Goal: Check status: Check status

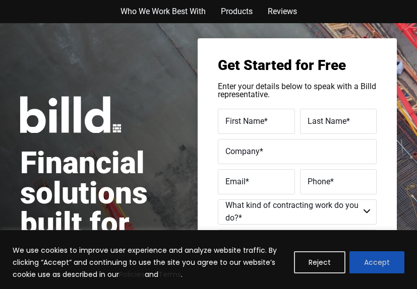
click at [376, 257] on button "Accept" at bounding box center [376, 262] width 55 height 22
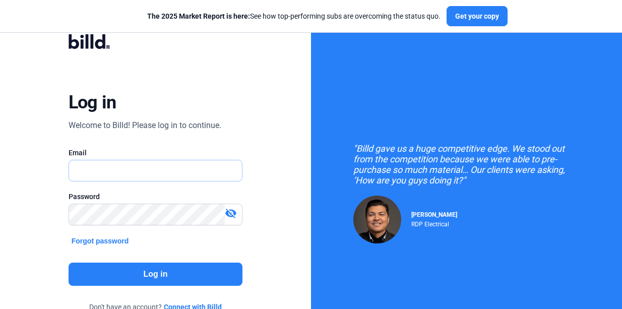
click at [140, 176] on input "text" at bounding box center [150, 170] width 163 height 21
type input "ralph@glassitech.com"
click at [233, 214] on mat-icon "visibility_off" at bounding box center [231, 213] width 12 height 12
click at [163, 277] on button "Log in" at bounding box center [155, 273] width 174 height 23
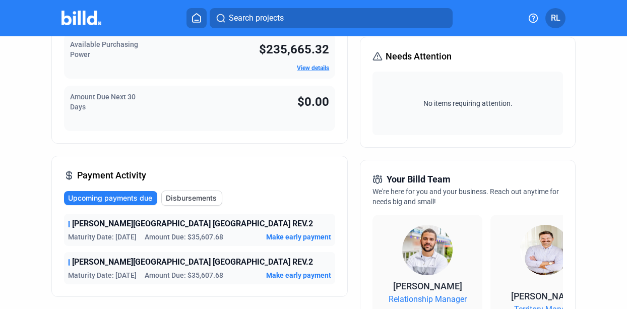
scroll to position [132, 0]
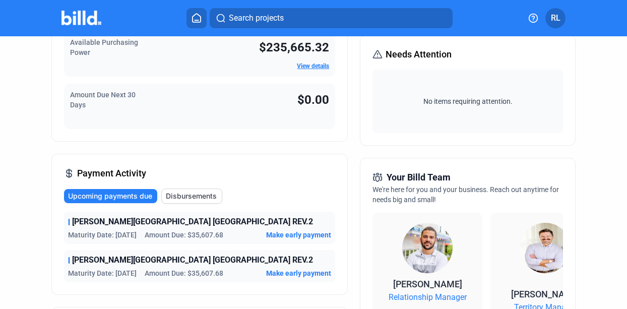
click at [191, 198] on span "Disbursements" at bounding box center [191, 196] width 51 height 10
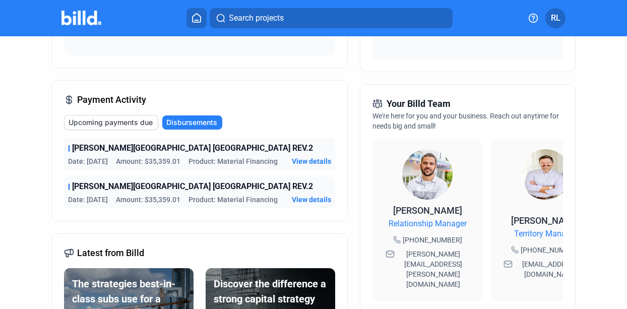
scroll to position [203, 0]
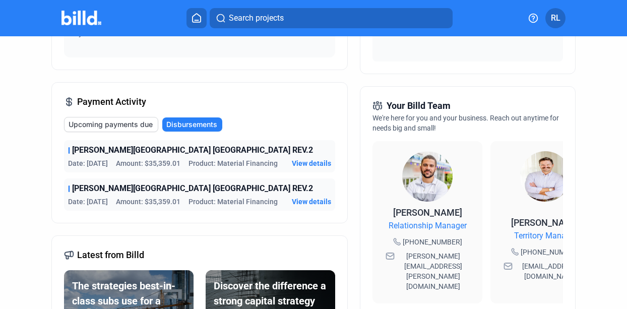
click at [310, 170] on div "SHELDON HOTEL HOLLYWOOD FL REV.2 Date: 9/8/25 Amount: $35,359.01 Product: Mater…" at bounding box center [199, 156] width 271 height 32
click at [309, 160] on span "View details" at bounding box center [311, 163] width 39 height 10
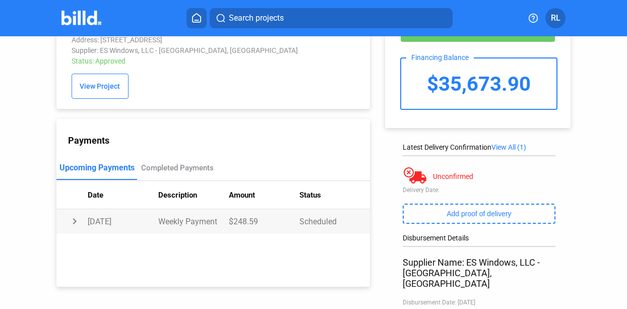
scroll to position [45, 0]
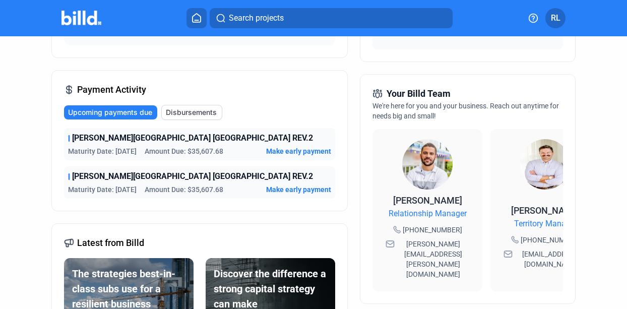
scroll to position [216, 0]
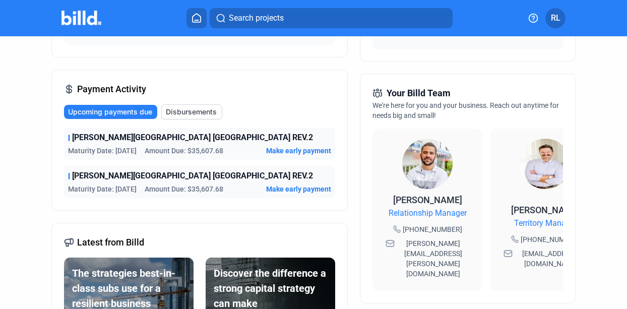
click at [185, 112] on span "Disbursements" at bounding box center [191, 112] width 51 height 10
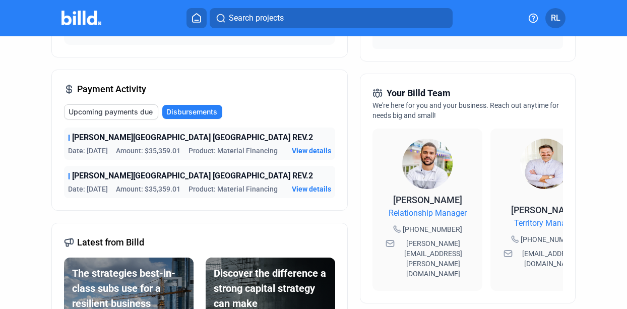
click at [308, 154] on span "View details" at bounding box center [311, 151] width 39 height 10
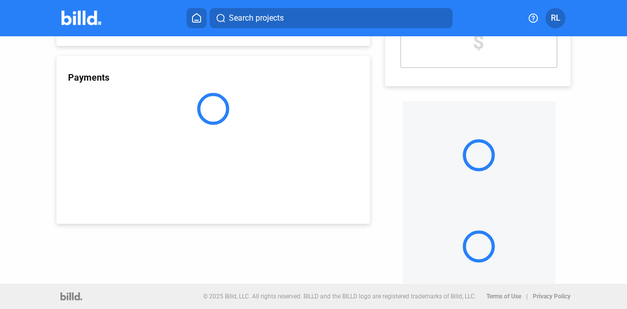
scroll to position [107, 0]
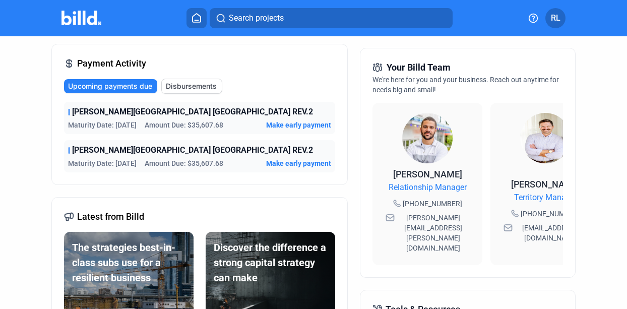
scroll to position [234, 0]
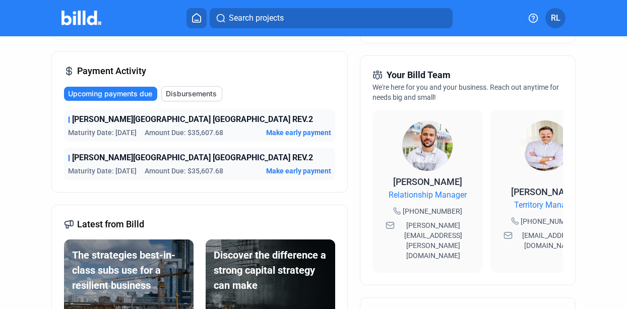
click at [192, 115] on span "SHELDON HOTEL HOLLYWOOD FL REV.2" at bounding box center [192, 119] width 241 height 12
click at [270, 130] on span "Make early payment" at bounding box center [298, 132] width 65 height 10
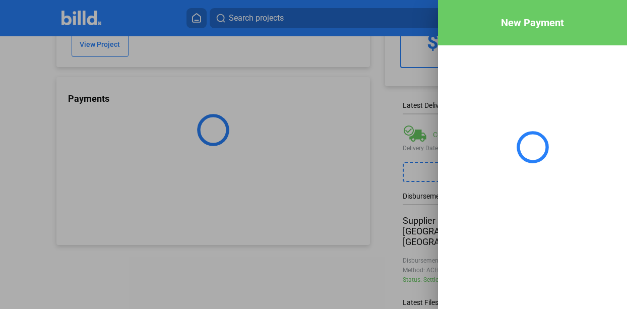
scroll to position [107, 0]
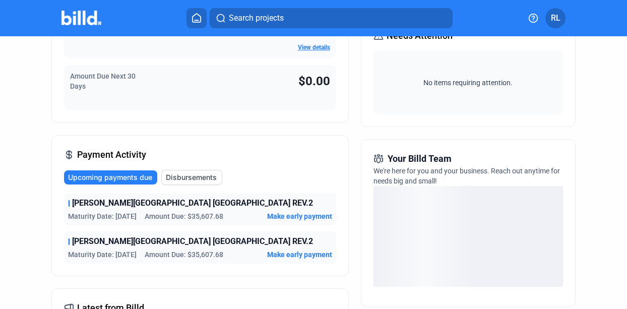
scroll to position [150, 0]
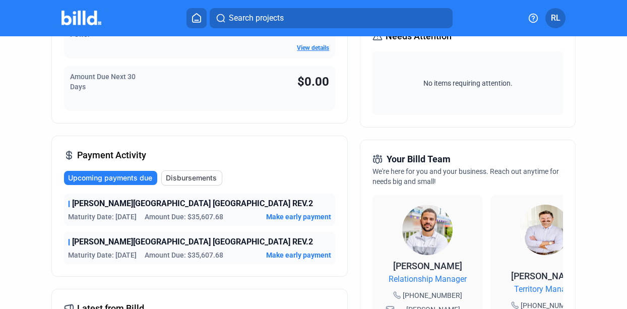
click at [139, 178] on span "Upcoming payments due" at bounding box center [110, 178] width 84 height 10
click at [121, 178] on span "Upcoming payments due" at bounding box center [110, 178] width 84 height 10
click at [185, 177] on span "Disbursements" at bounding box center [191, 178] width 51 height 10
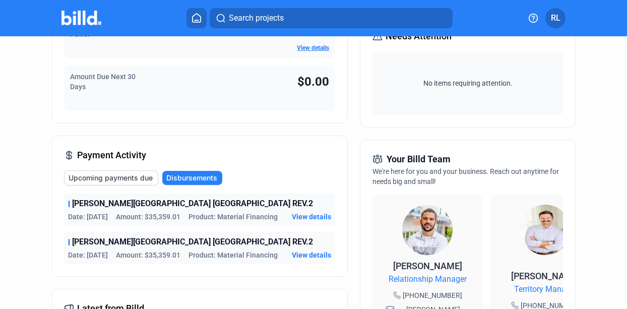
click at [300, 215] on span "View details" at bounding box center [311, 217] width 39 height 10
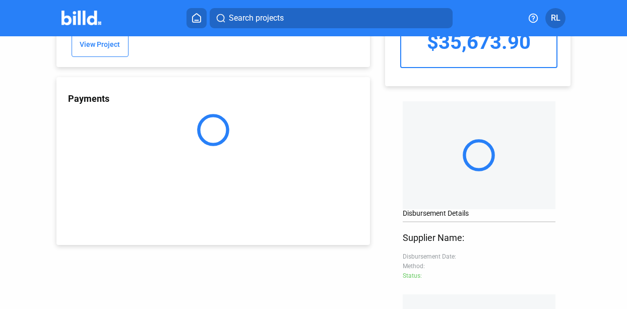
scroll to position [107, 0]
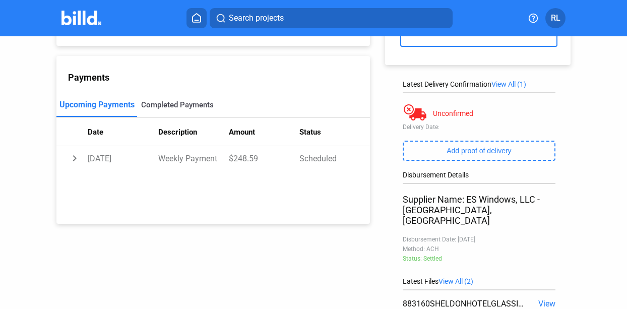
click at [170, 106] on div "Completed Payments" at bounding box center [177, 104] width 73 height 9
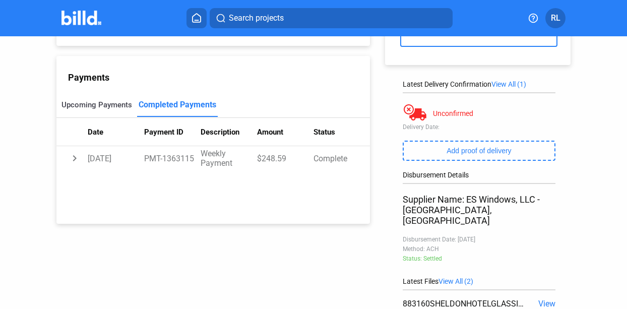
click at [109, 103] on div "Upcoming Payments" at bounding box center [96, 104] width 71 height 9
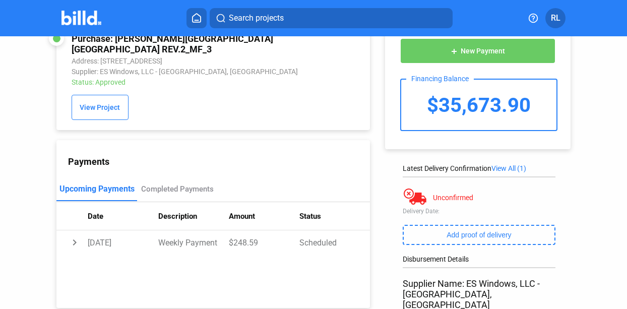
scroll to position [0, 0]
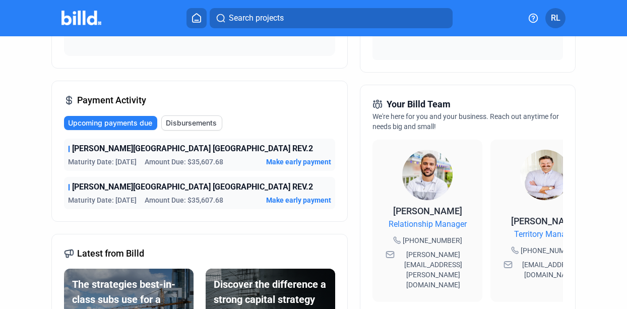
scroll to position [201, 0]
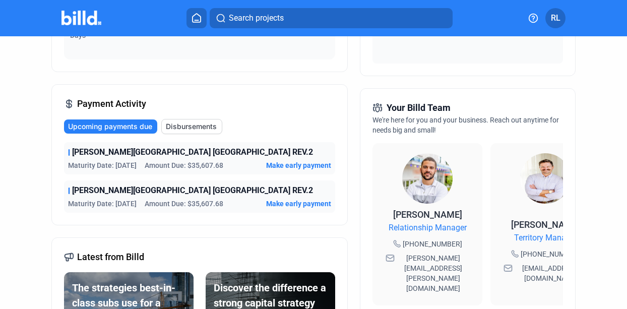
click at [198, 125] on span "Disbursements" at bounding box center [191, 126] width 51 height 10
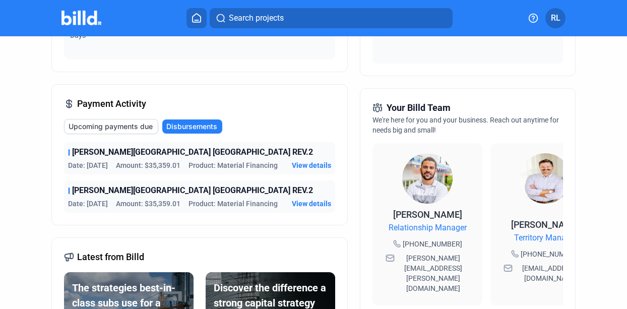
click at [196, 125] on span "Disbursements" at bounding box center [191, 126] width 51 height 10
click at [138, 127] on span "Upcoming payments due" at bounding box center [110, 126] width 84 height 10
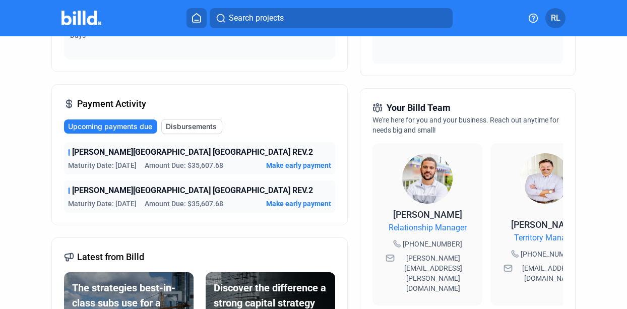
click at [189, 131] on span "Disbursements" at bounding box center [191, 126] width 51 height 10
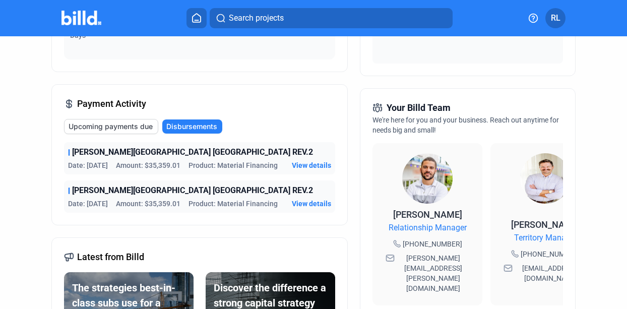
click at [125, 124] on span "Upcoming payments due" at bounding box center [110, 126] width 84 height 10
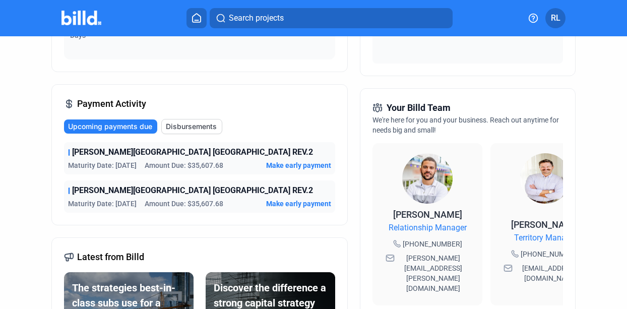
click at [184, 123] on span "Disbursements" at bounding box center [191, 126] width 51 height 10
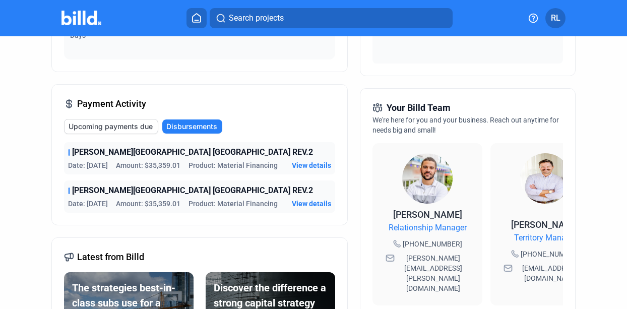
click at [140, 125] on span "Upcoming payments due" at bounding box center [110, 126] width 84 height 10
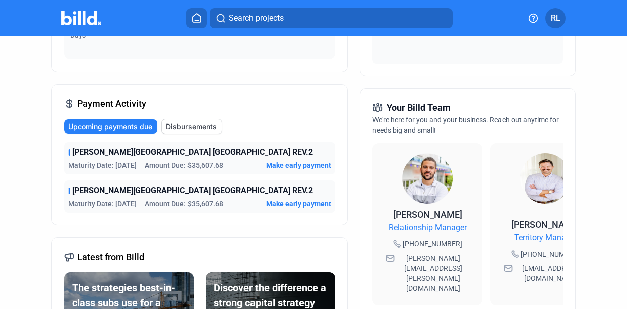
click at [187, 123] on span "Disbursements" at bounding box center [191, 126] width 51 height 10
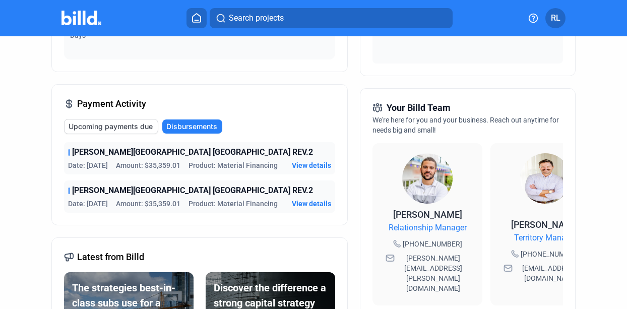
click at [141, 126] on span "Upcoming payments due" at bounding box center [110, 126] width 84 height 10
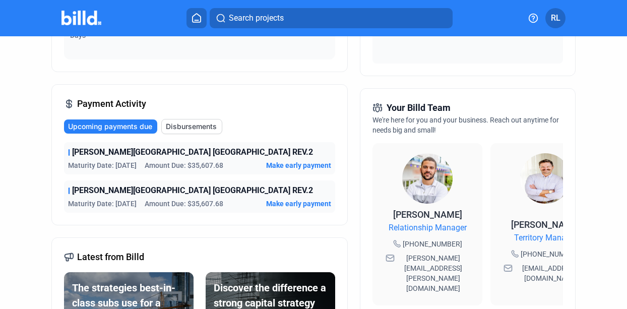
click at [179, 126] on span "Disbursements" at bounding box center [191, 126] width 51 height 10
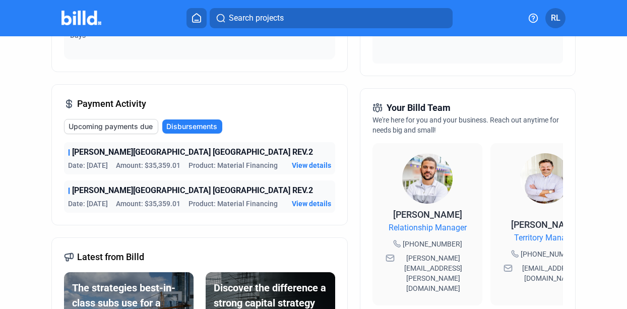
click at [308, 167] on span "View details" at bounding box center [311, 165] width 39 height 10
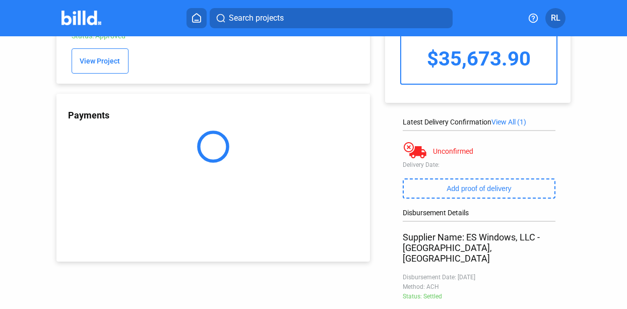
scroll to position [107, 0]
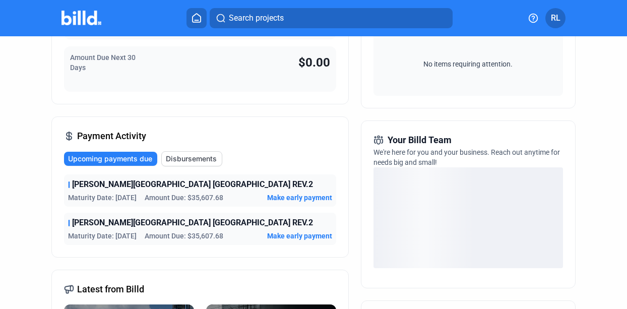
scroll to position [171, 0]
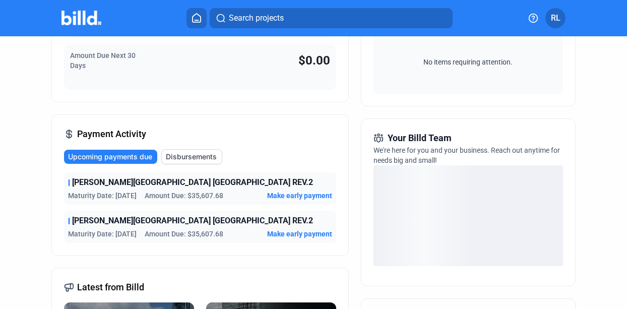
click at [202, 157] on span "Disbursements" at bounding box center [191, 157] width 51 height 10
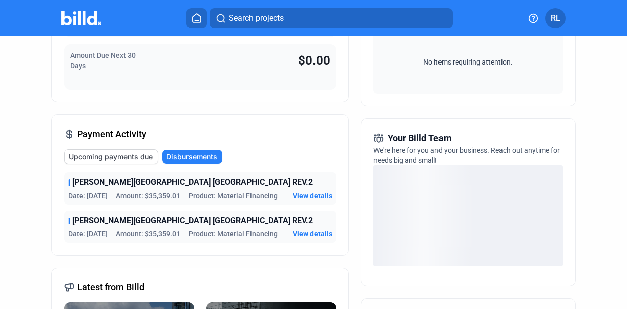
click at [314, 236] on span "View details" at bounding box center [312, 234] width 39 height 10
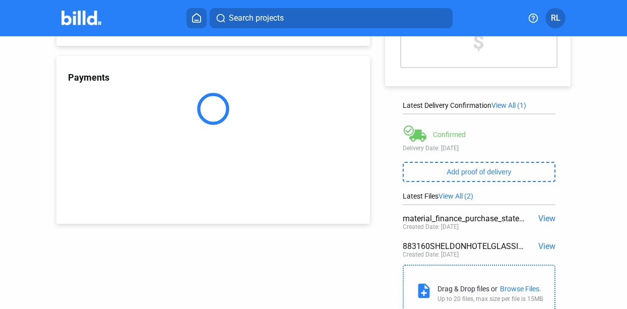
scroll to position [107, 0]
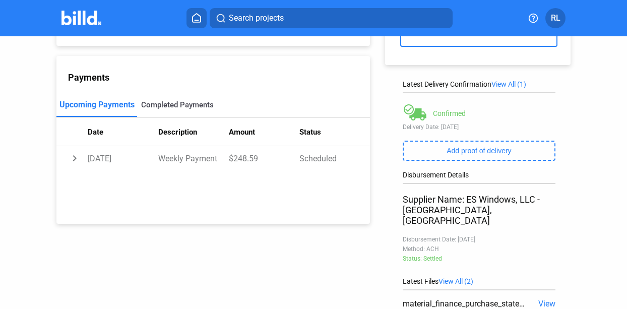
click at [191, 108] on div "Completed Payments" at bounding box center [177, 104] width 73 height 9
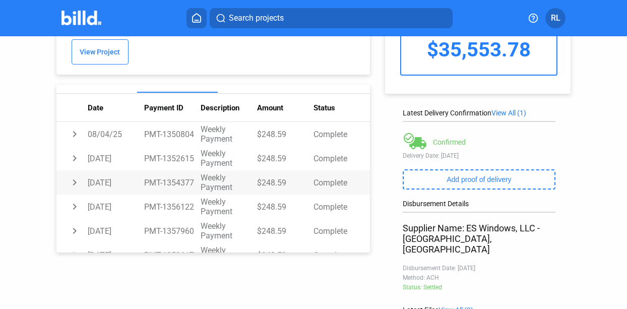
scroll to position [52, 0]
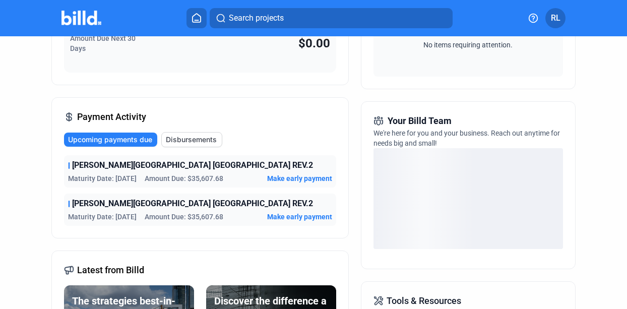
scroll to position [232, 0]
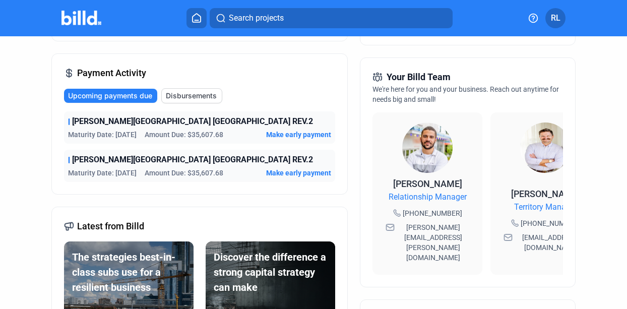
click at [191, 93] on span "Disbursements" at bounding box center [191, 96] width 51 height 10
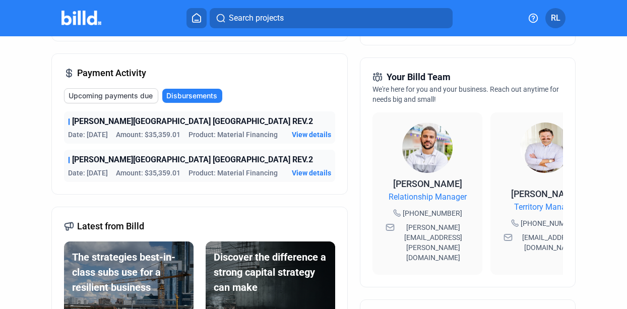
click at [301, 171] on span "View details" at bounding box center [311, 173] width 39 height 10
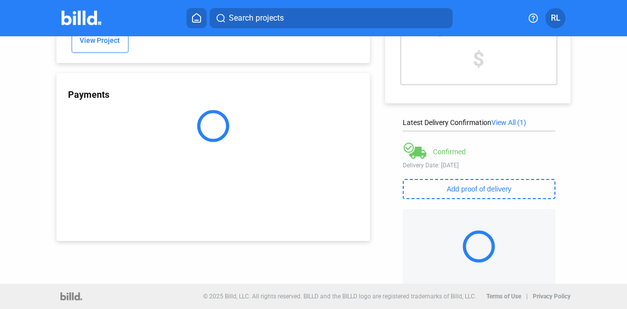
scroll to position [107, 0]
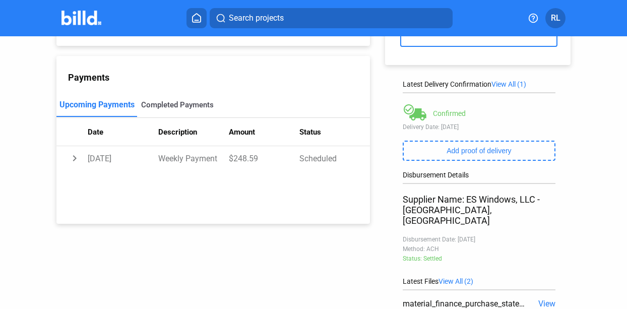
click at [197, 103] on div "Completed Payments" at bounding box center [177, 104] width 73 height 9
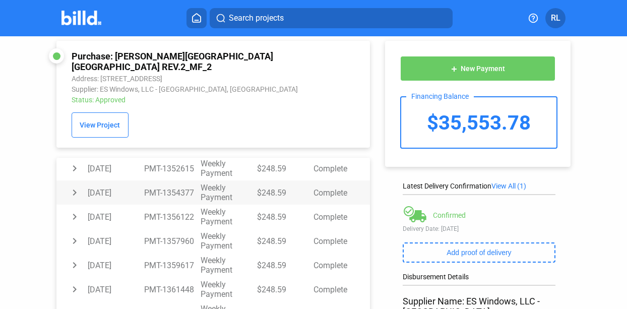
scroll to position [0, 0]
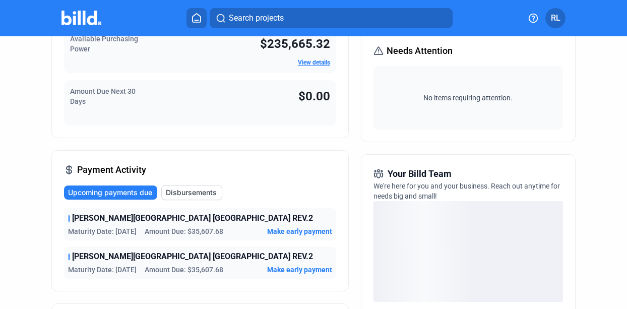
scroll to position [155, 0]
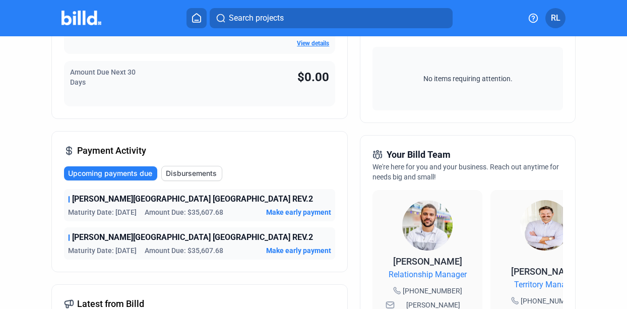
click at [160, 248] on span "Amount Due: $35,607.68" at bounding box center [184, 250] width 79 height 10
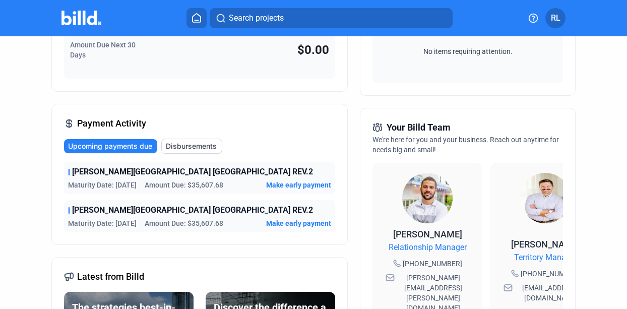
scroll to position [192, 0]
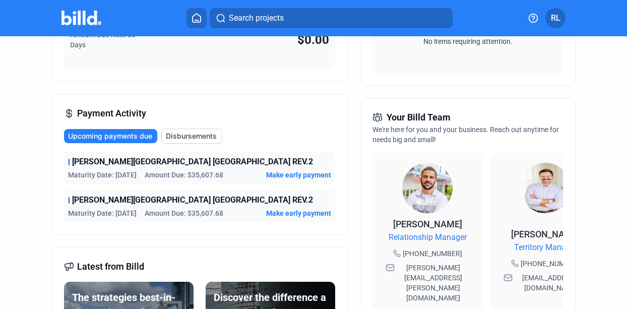
click at [203, 136] on span "Disbursements" at bounding box center [191, 136] width 51 height 10
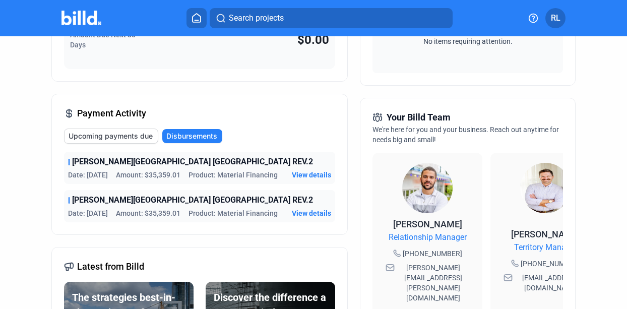
click at [143, 137] on span "Upcoming payments due" at bounding box center [110, 136] width 84 height 10
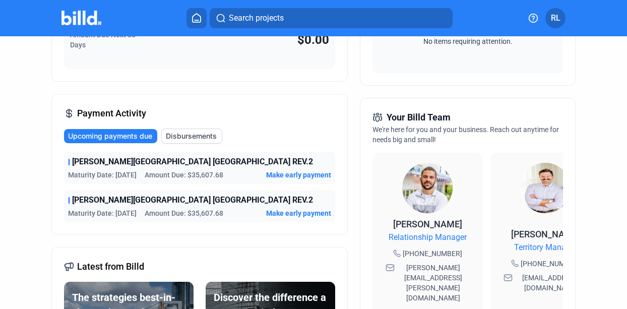
click at [176, 138] on span "Disbursements" at bounding box center [191, 136] width 51 height 10
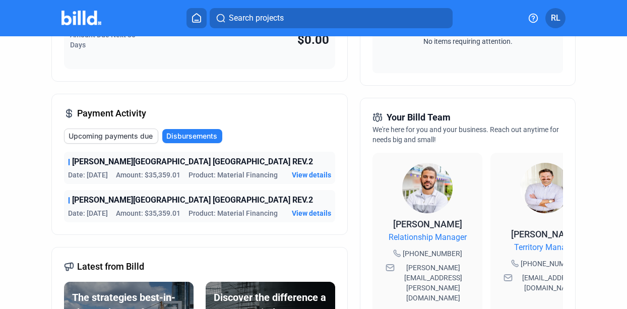
click at [309, 215] on span "View details" at bounding box center [311, 213] width 39 height 10
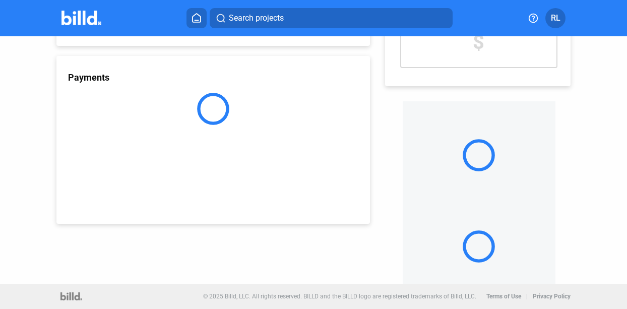
scroll to position [107, 0]
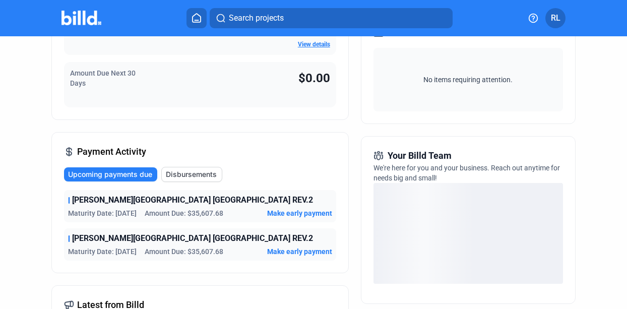
scroll to position [155, 0]
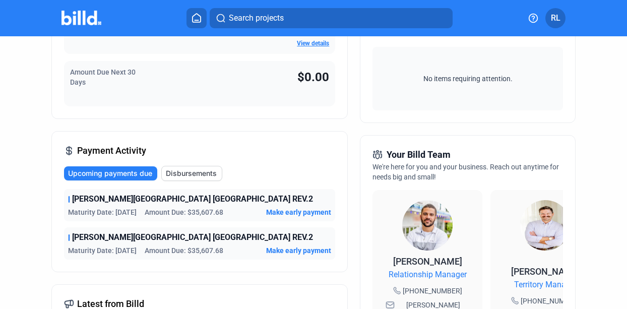
click at [191, 175] on span "Disbursements" at bounding box center [191, 173] width 51 height 10
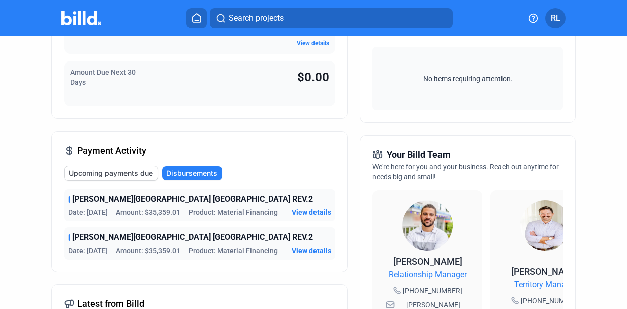
click at [296, 210] on span "View details" at bounding box center [311, 212] width 39 height 10
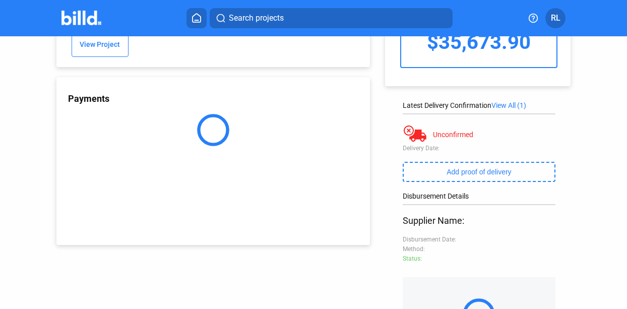
scroll to position [107, 0]
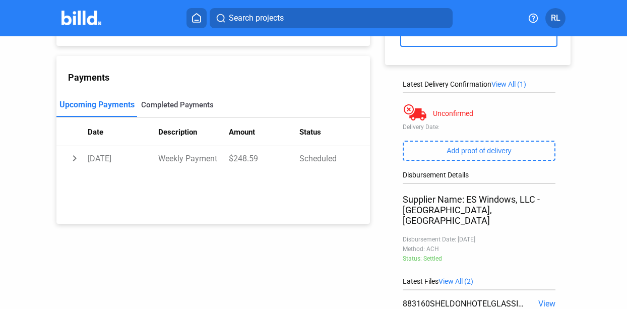
click at [178, 108] on div "Completed Payments" at bounding box center [177, 104] width 73 height 9
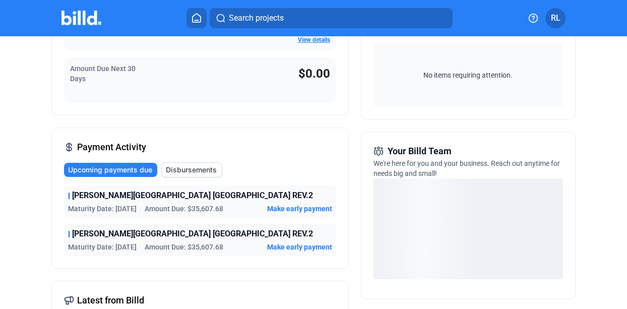
scroll to position [158, 0]
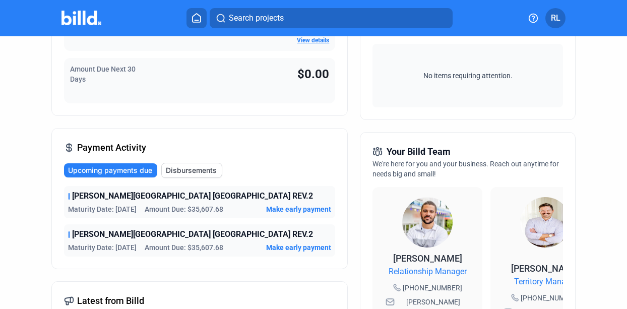
click at [183, 172] on span "Disbursements" at bounding box center [191, 170] width 51 height 10
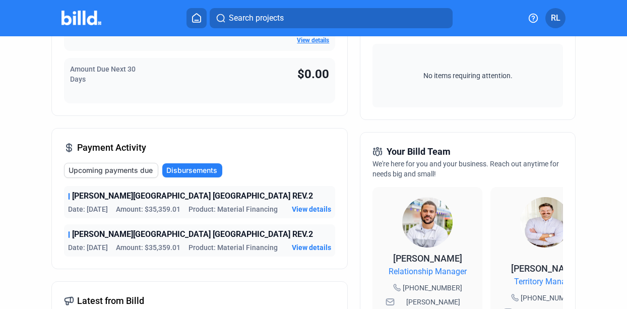
click at [300, 246] on span "View details" at bounding box center [311, 247] width 39 height 10
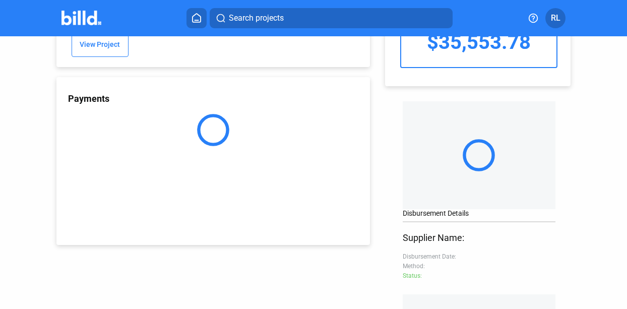
scroll to position [107, 0]
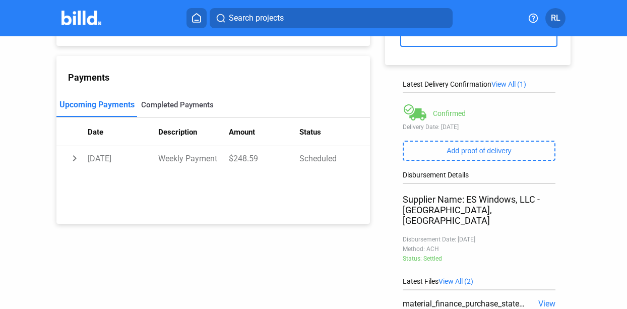
click at [167, 104] on div "Completed Payments" at bounding box center [177, 104] width 73 height 9
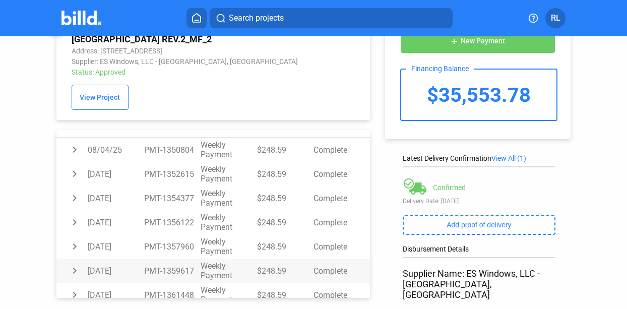
scroll to position [60, 0]
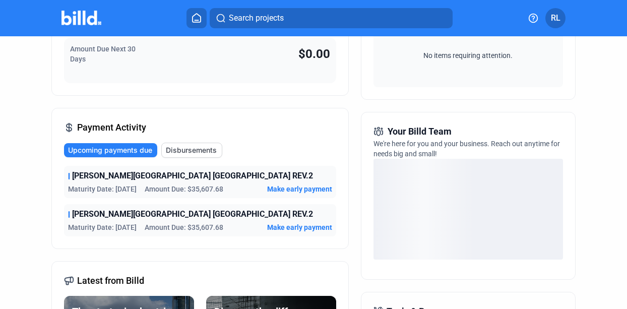
scroll to position [245, 0]
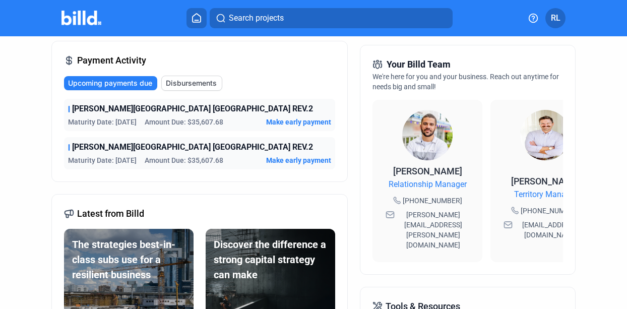
click at [193, 85] on span "Disbursements" at bounding box center [191, 83] width 51 height 10
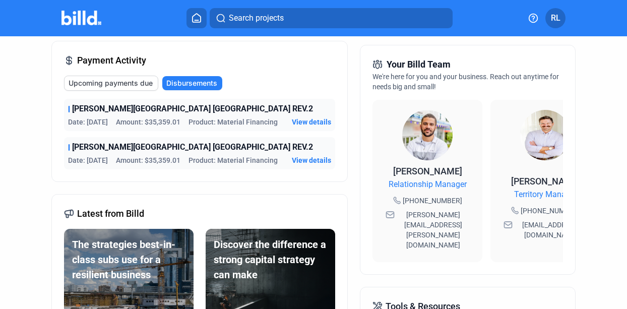
click at [134, 83] on span "Upcoming payments due" at bounding box center [110, 83] width 84 height 10
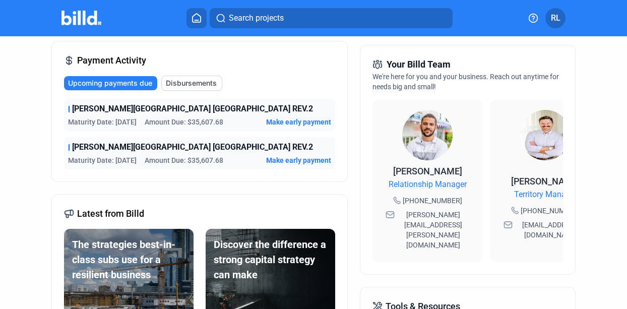
click at [183, 85] on span "Disbursements" at bounding box center [191, 83] width 51 height 10
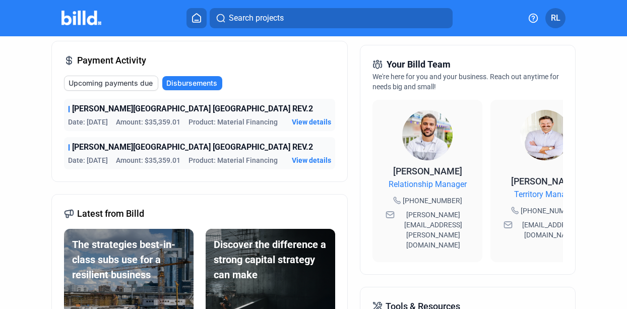
click at [303, 122] on span "View details" at bounding box center [311, 122] width 39 height 10
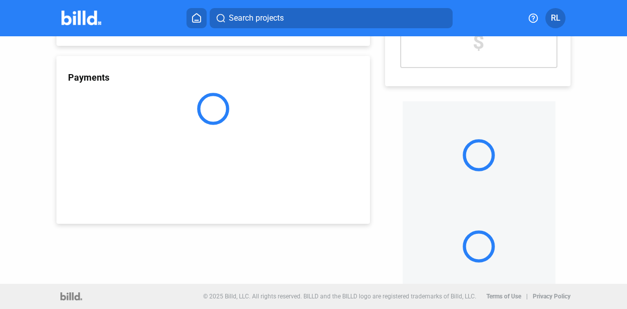
scroll to position [107, 0]
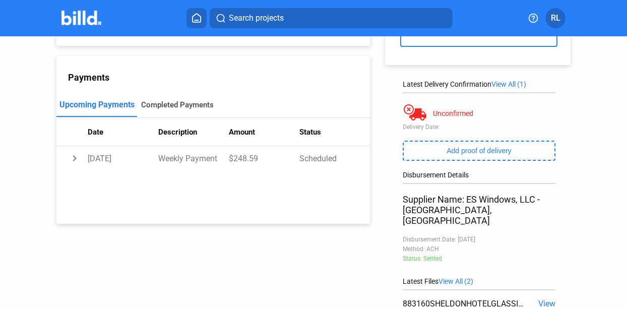
click at [203, 106] on div "Completed Payments" at bounding box center [177, 104] width 73 height 9
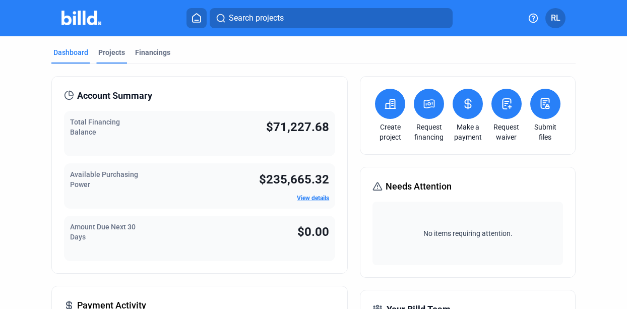
click at [113, 54] on div "Projects" at bounding box center [111, 52] width 27 height 10
